Goal: Use online tool/utility: Utilize a website feature to perform a specific function

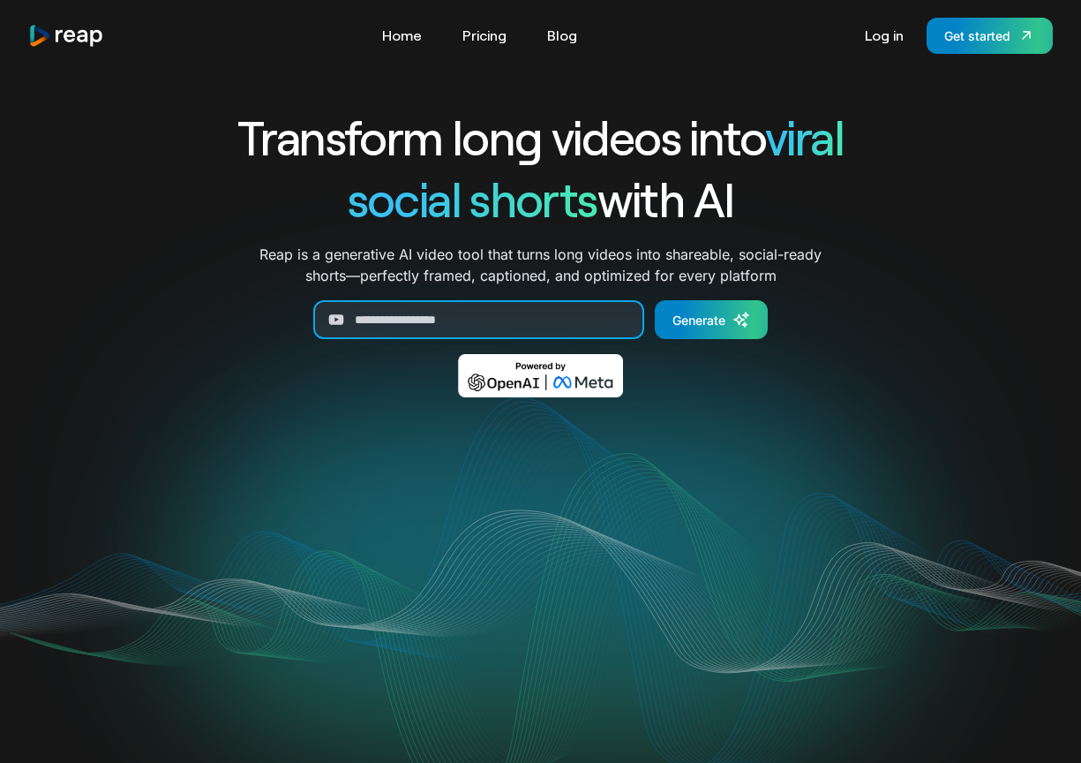
click at [531, 312] on input "Generate Form" at bounding box center [478, 319] width 331 height 39
click at [526, 317] on input "Generate Form" at bounding box center [478, 319] width 331 height 39
paste input "**********"
type input "**********"
click at [725, 320] on div "Generate" at bounding box center [699, 320] width 53 height 19
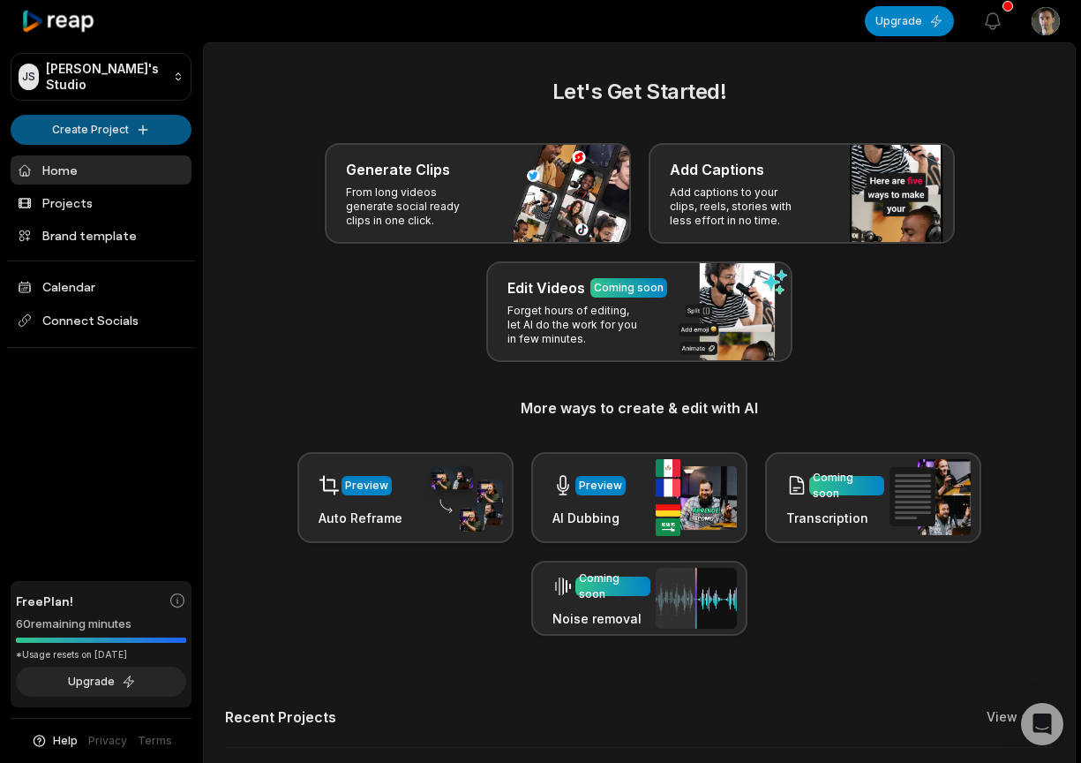
click at [121, 123] on html "JS Jose's Studio Create Project Home Projects Brand template Calendar Connect S…" at bounding box center [540, 381] width 1081 height 763
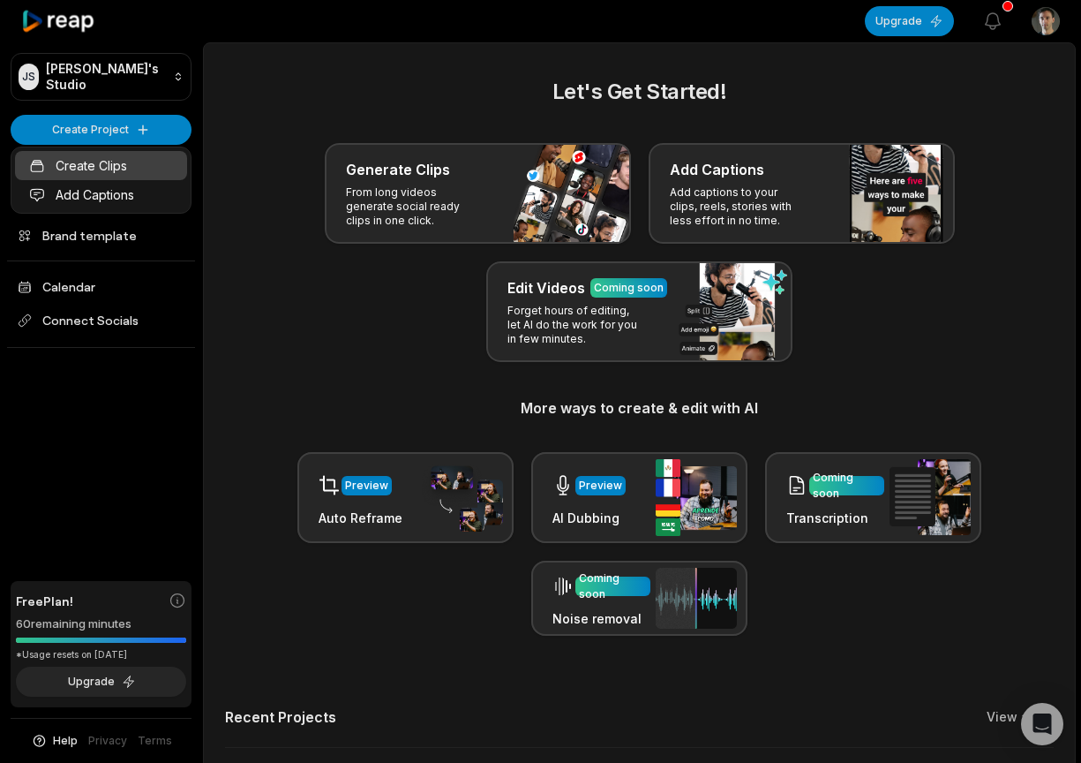
click at [104, 167] on link "Create Clips" at bounding box center [101, 165] width 172 height 29
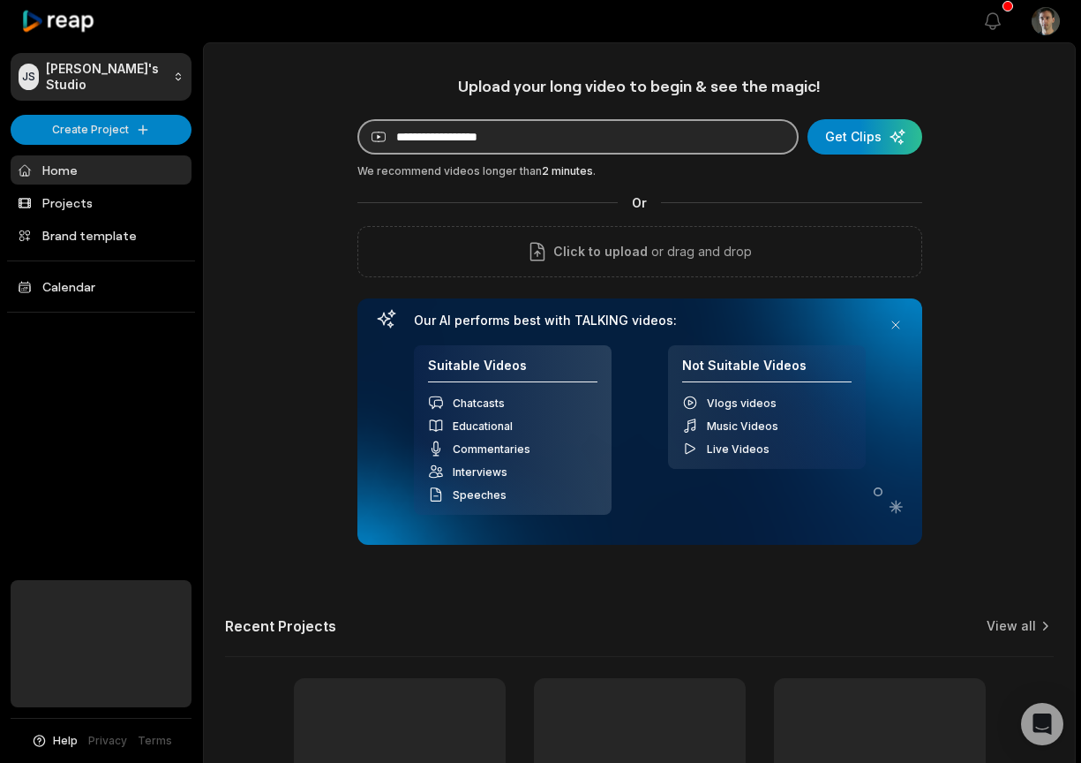
click at [528, 146] on input at bounding box center [578, 136] width 441 height 35
paste input "**********"
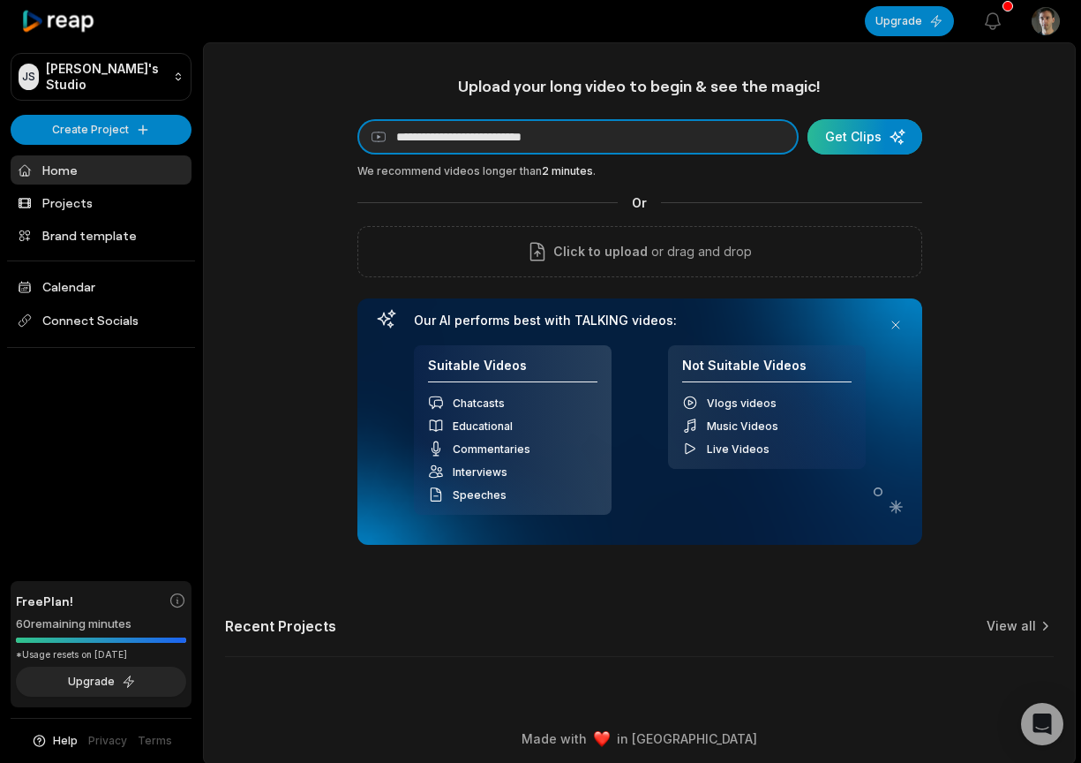
type input "**********"
click at [887, 146] on div "submit" at bounding box center [865, 136] width 115 height 35
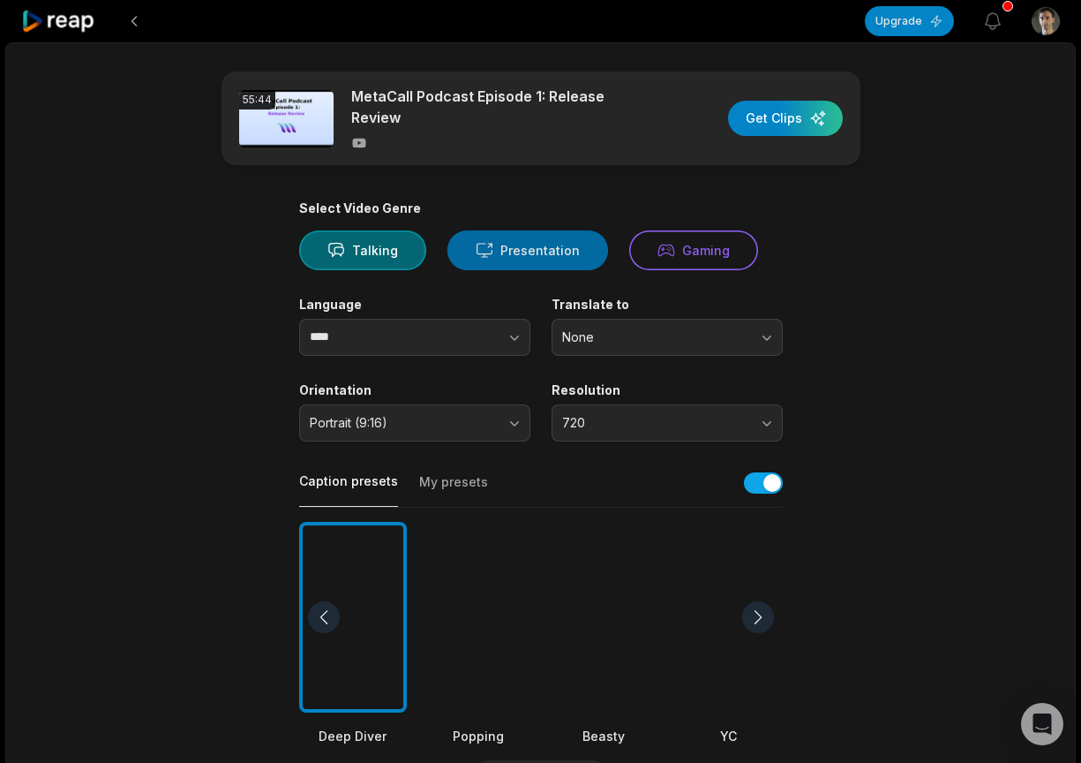
click at [504, 246] on button "Presentation" at bounding box center [528, 250] width 161 height 40
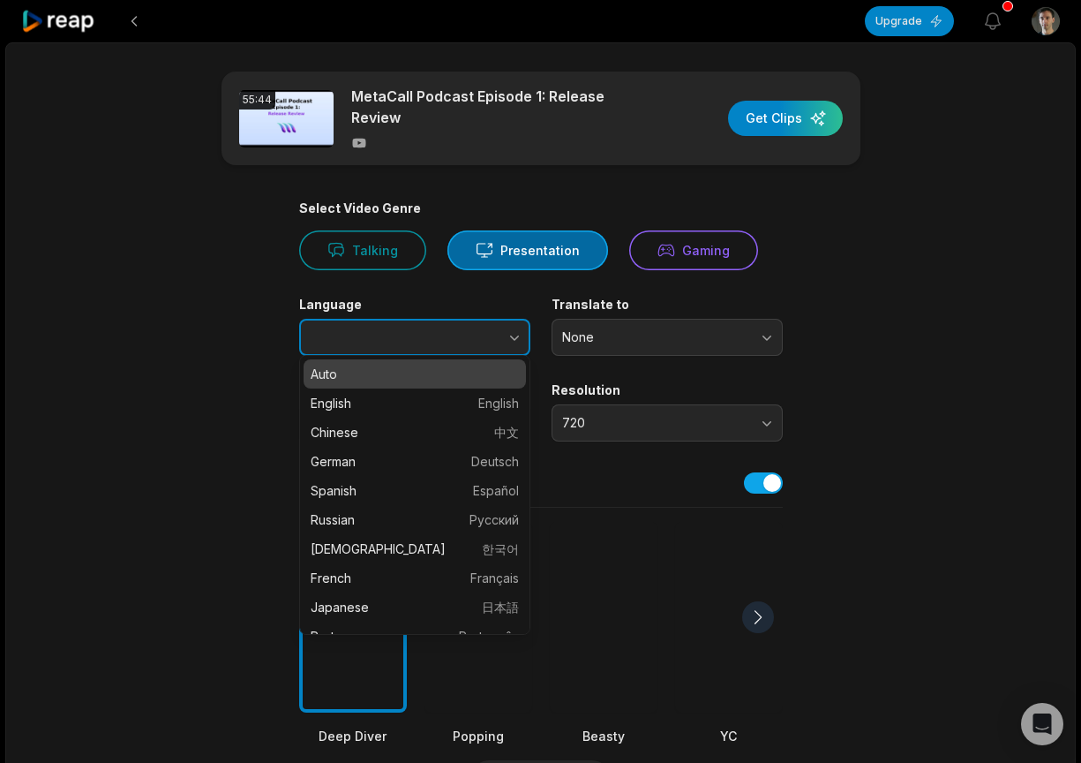
click at [441, 335] on button "button" at bounding box center [479, 337] width 101 height 37
type input "*******"
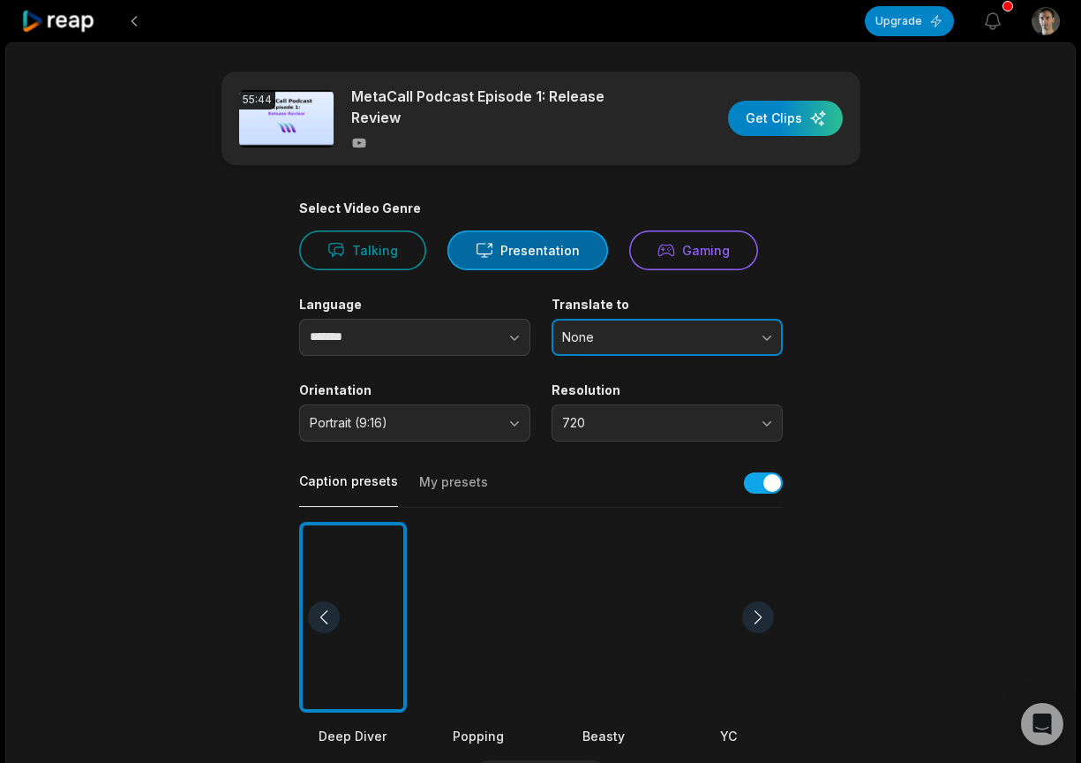
click at [627, 330] on span "None" at bounding box center [654, 337] width 185 height 16
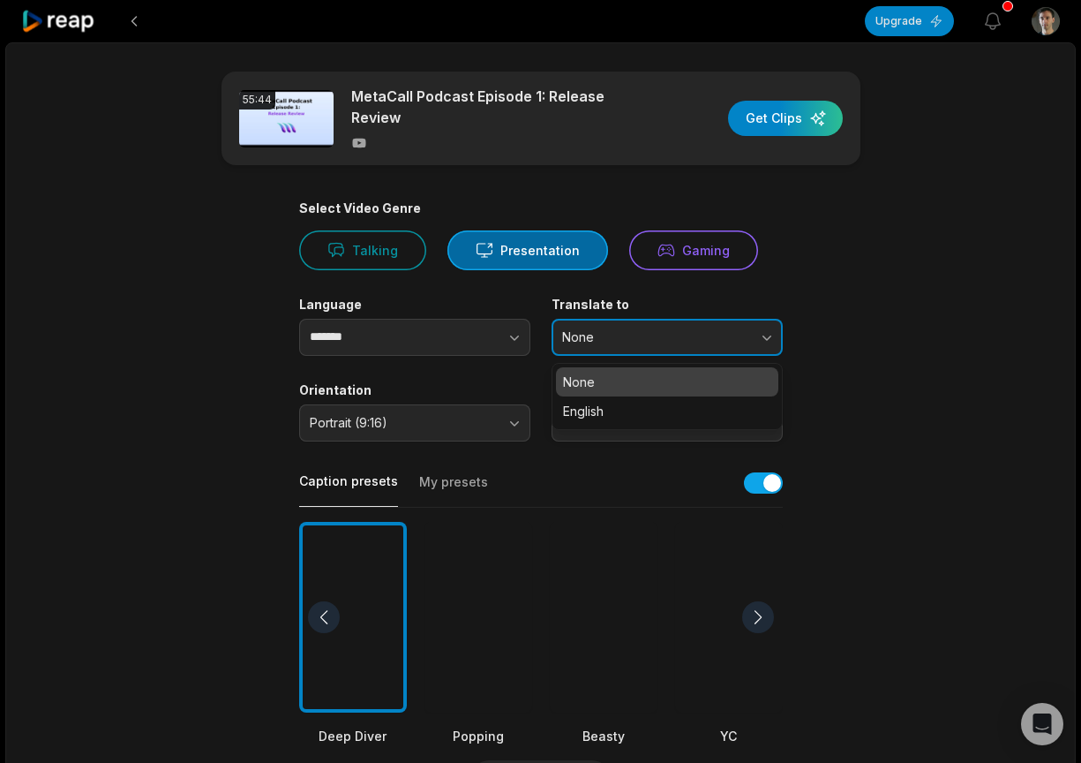
click at [580, 319] on button "None" at bounding box center [667, 337] width 231 height 37
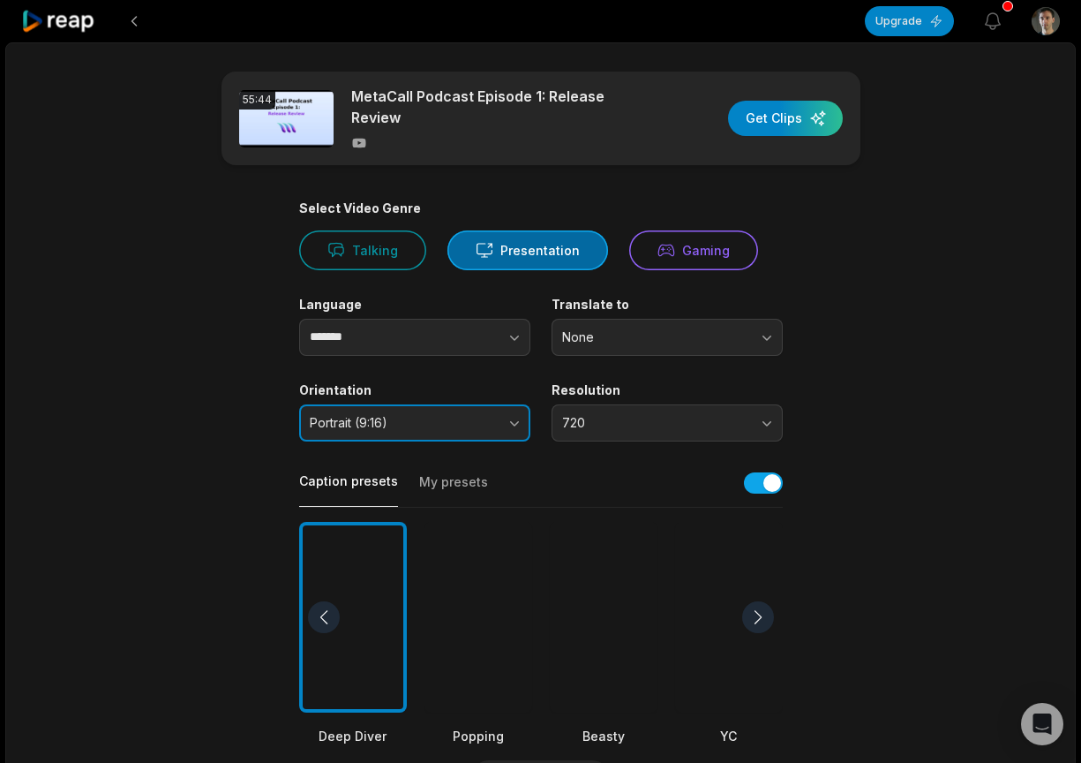
click at [421, 415] on span "Portrait (9:16)" at bounding box center [402, 423] width 185 height 16
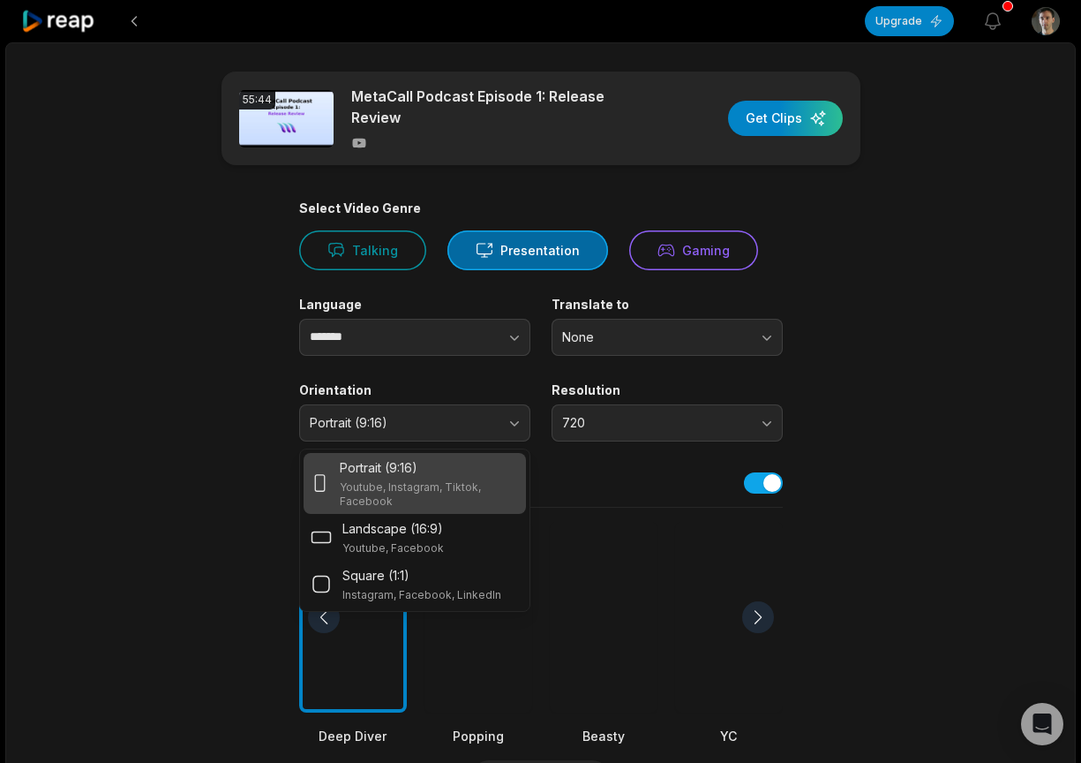
click at [405, 471] on div "Portrait (9:16) Youtube, Instagram, Tiktok, Facebook" at bounding box center [429, 483] width 178 height 50
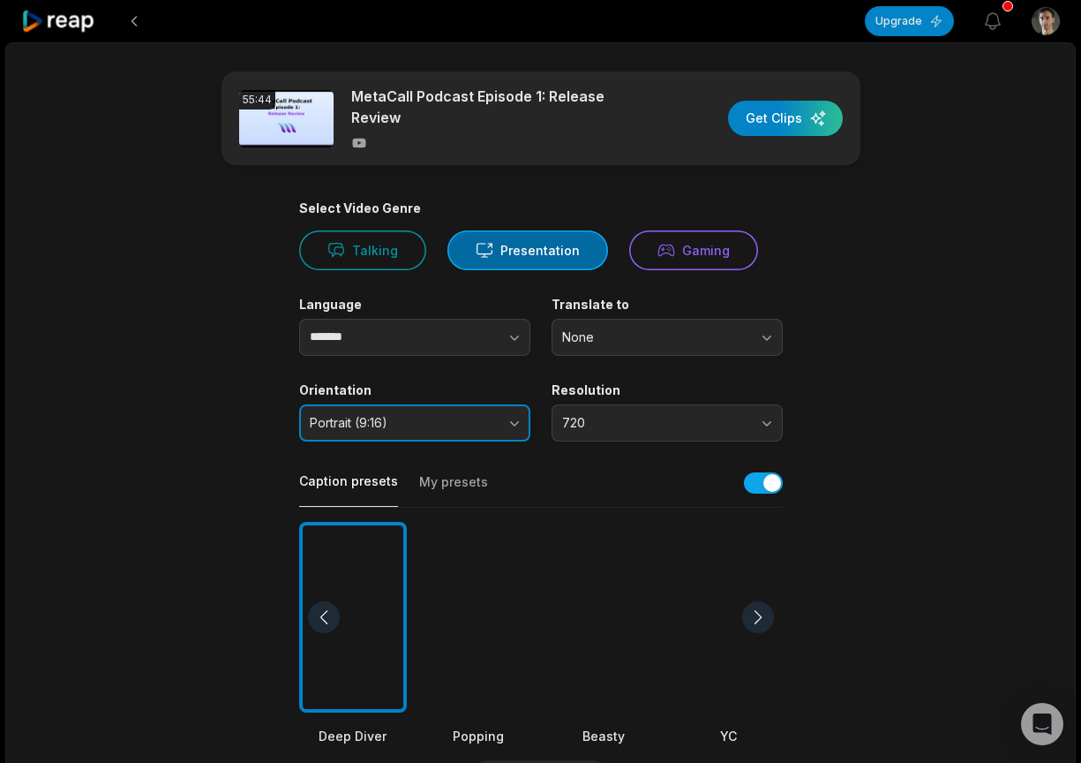
click at [421, 418] on span "Portrait (9:16)" at bounding box center [402, 423] width 185 height 16
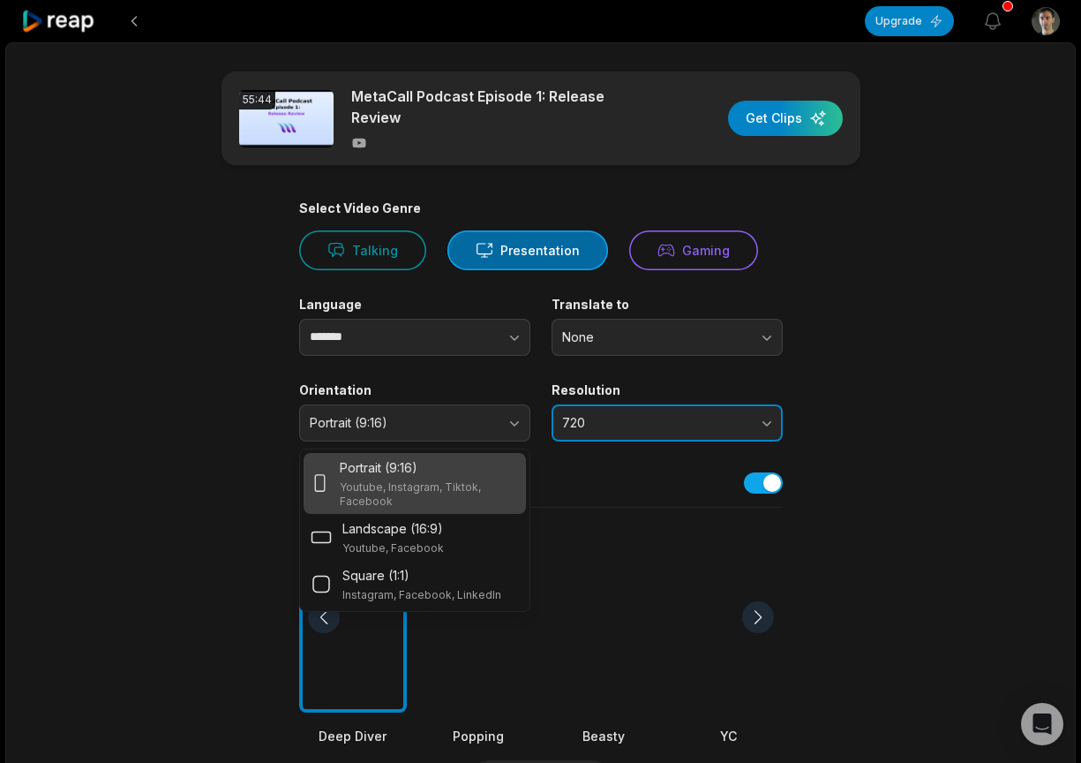
click at [629, 415] on span "720" at bounding box center [654, 423] width 185 height 16
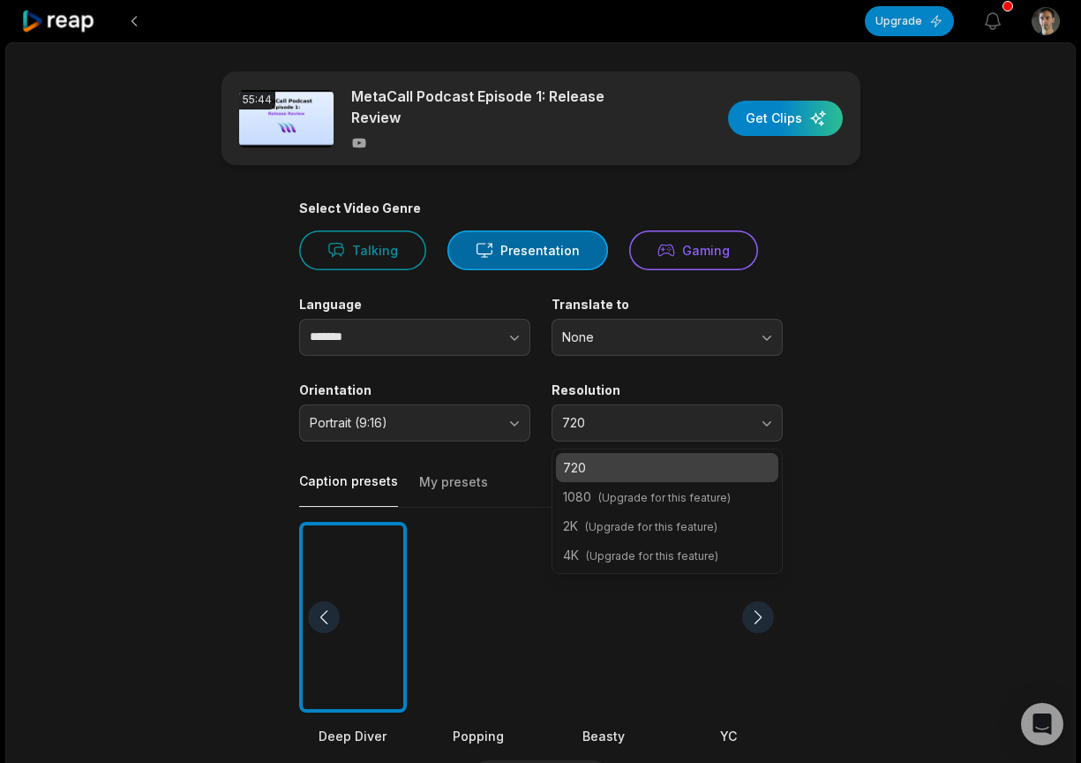
click at [976, 338] on div "55:44 MetaCall Podcast Episode 1: Release Review Get Clips Select Video Genre T…" at bounding box center [540, 658] width 1071 height 1232
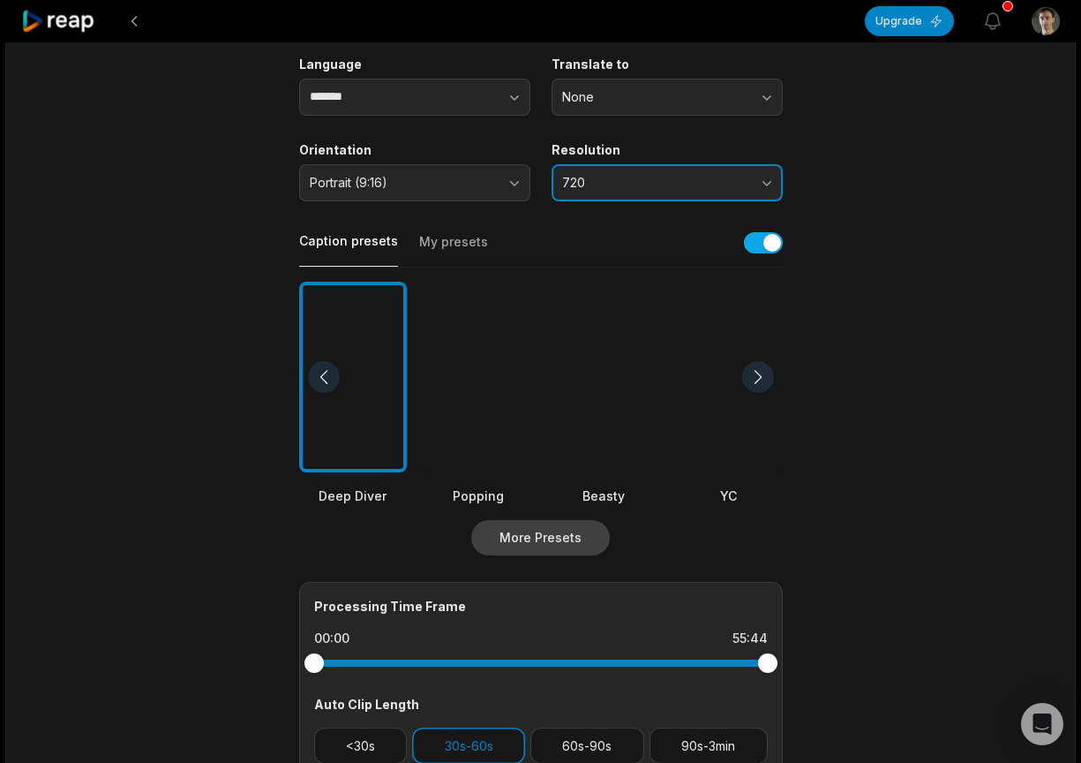
scroll to position [509, 0]
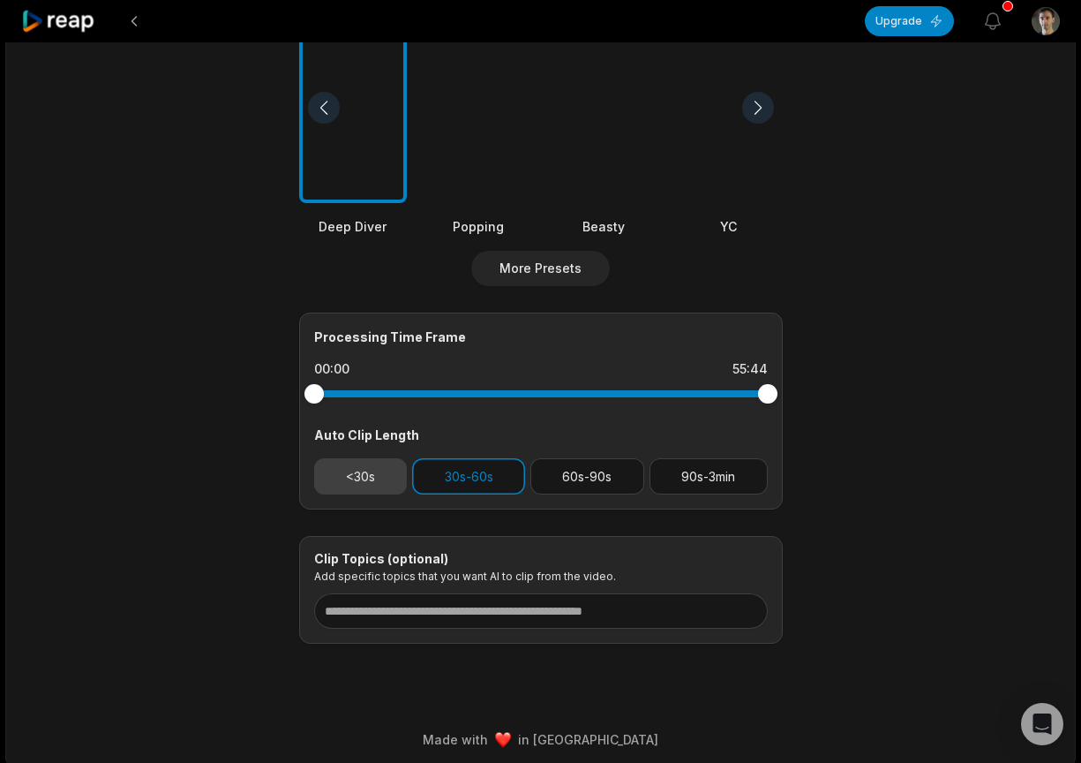
click at [396, 478] on button "<30s" at bounding box center [361, 476] width 94 height 36
click at [468, 483] on button "30s-60s" at bounding box center [468, 476] width 113 height 36
click at [444, 479] on button "30s-60s" at bounding box center [468, 476] width 113 height 36
click at [365, 478] on button "<30s" at bounding box center [361, 476] width 94 height 36
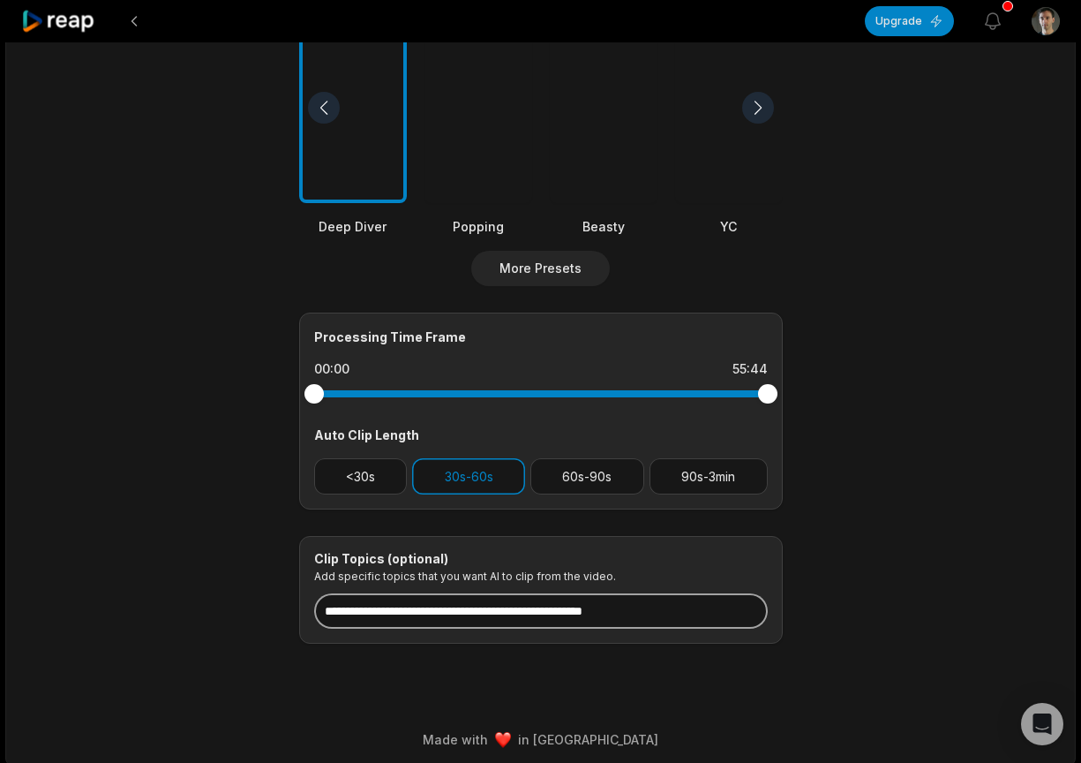
click at [469, 605] on input at bounding box center [541, 610] width 454 height 35
click at [541, 602] on input at bounding box center [541, 610] width 454 height 35
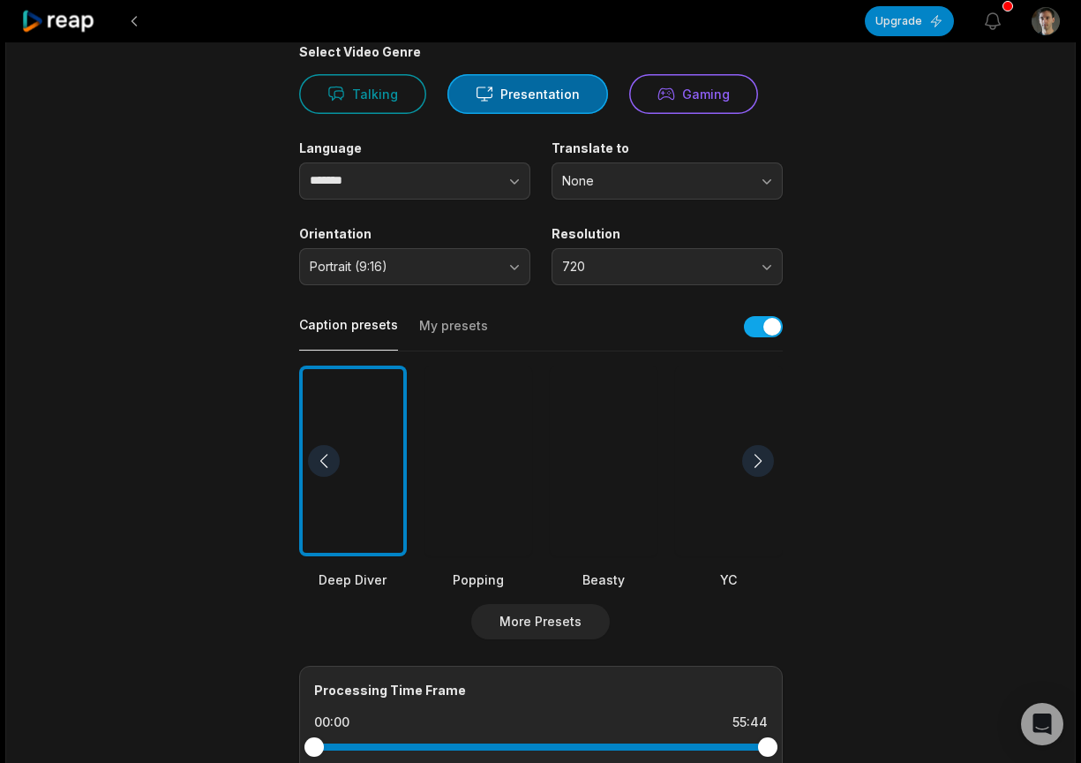
scroll to position [0, 0]
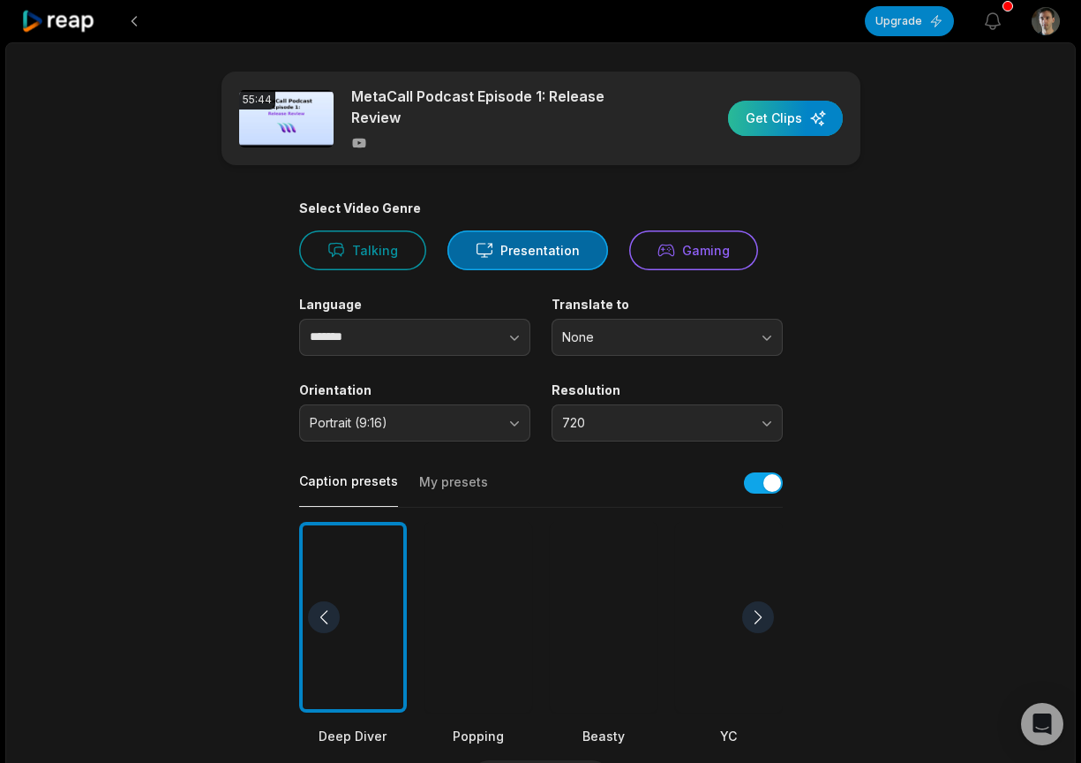
type input "**********"
click at [805, 114] on div "button" at bounding box center [785, 118] width 115 height 35
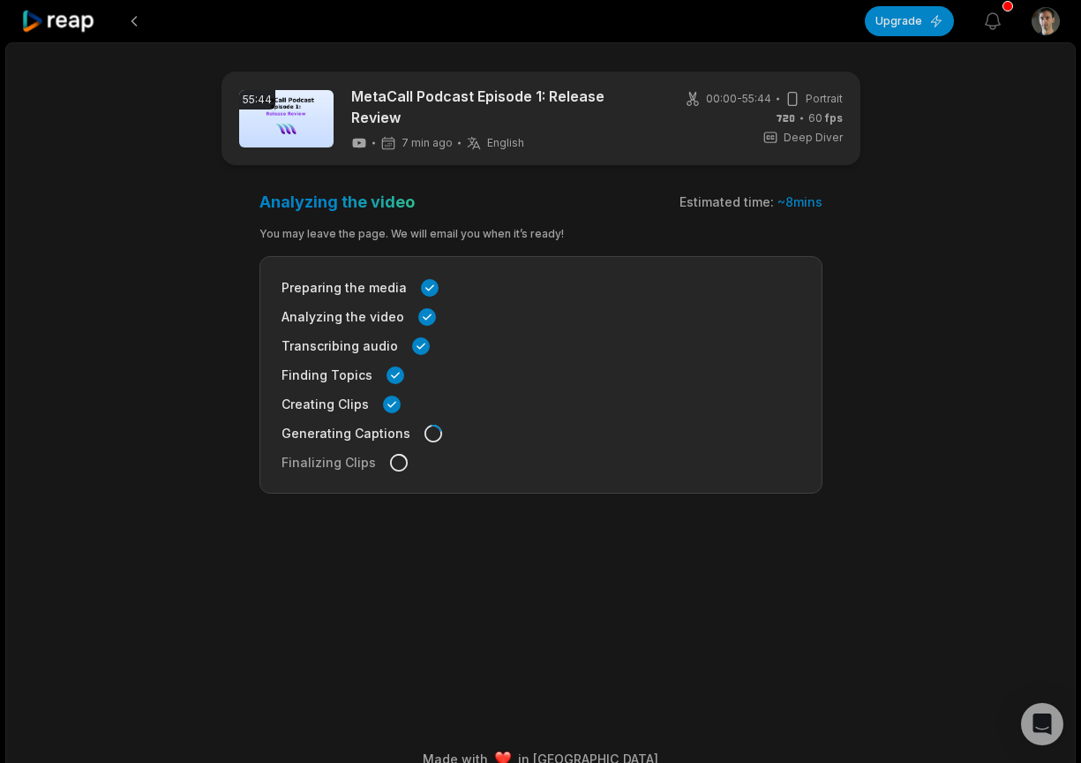
click at [215, 550] on main "55:44 MetaCall Podcast Episode 1: Release Review 7 min ago English en 00:00 - 5…" at bounding box center [541, 364] width 855 height 585
click at [1001, 22] on icon "button" at bounding box center [993, 21] width 21 height 21
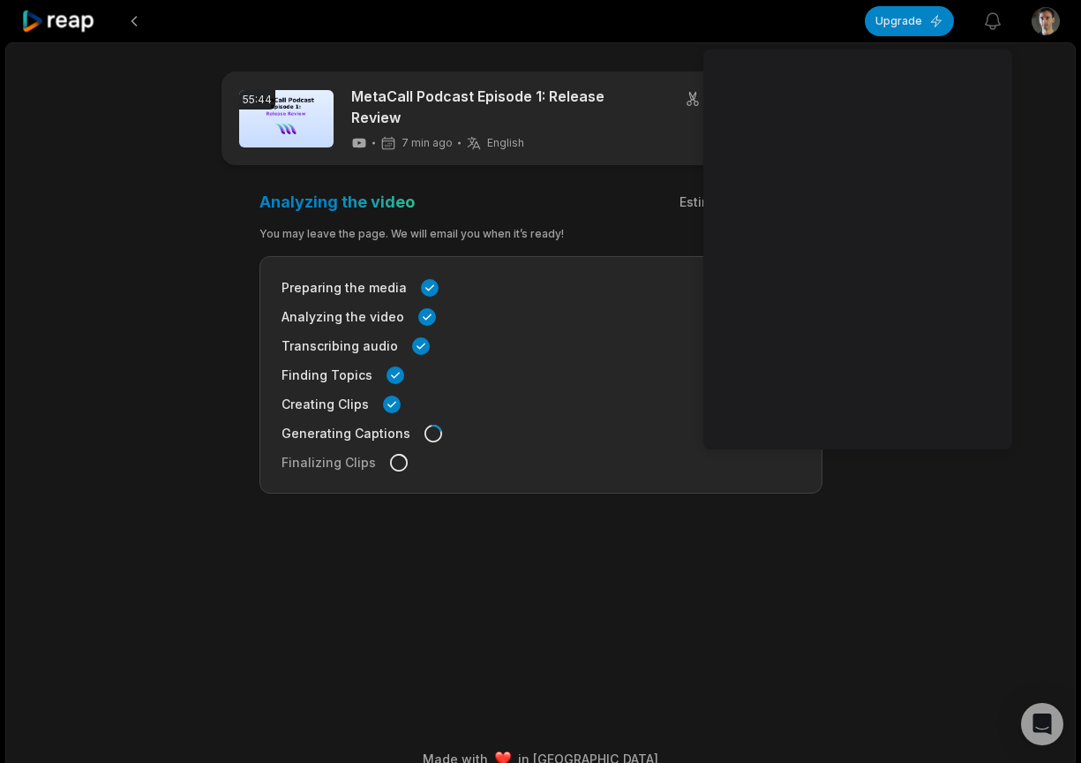
click at [155, 485] on main "55:44 MetaCall Podcast Episode 1: Release Review 7 min ago English en 00:00 - 5…" at bounding box center [541, 364] width 855 height 585
